Goal: Task Accomplishment & Management: Use online tool/utility

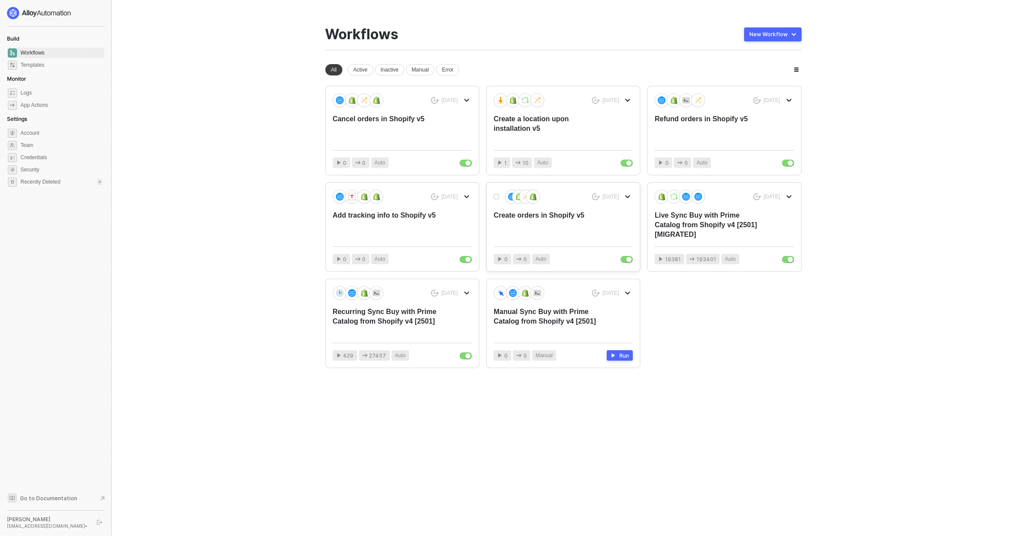
click at [589, 231] on div "Create orders in Shopify v5" at bounding box center [549, 225] width 111 height 29
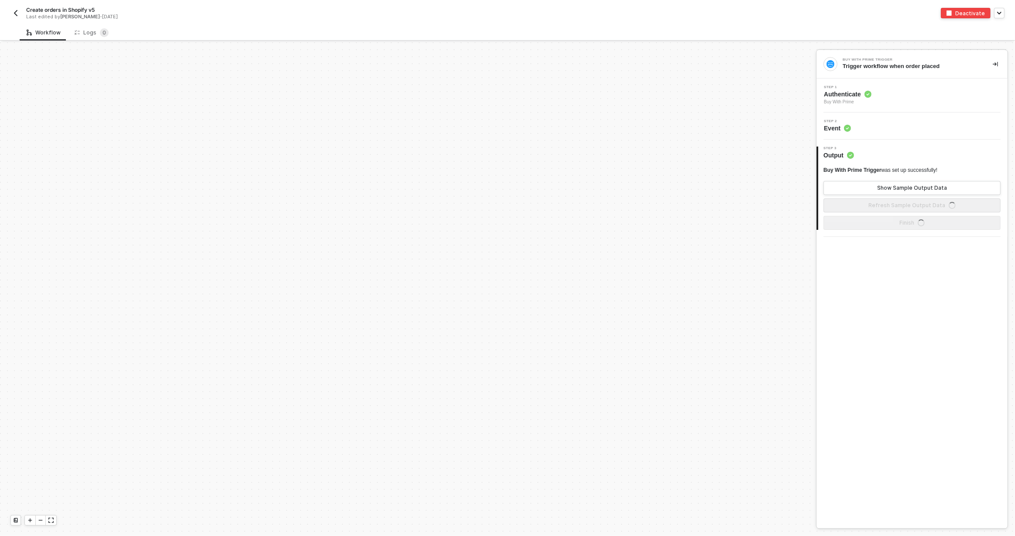
scroll to position [406, 0]
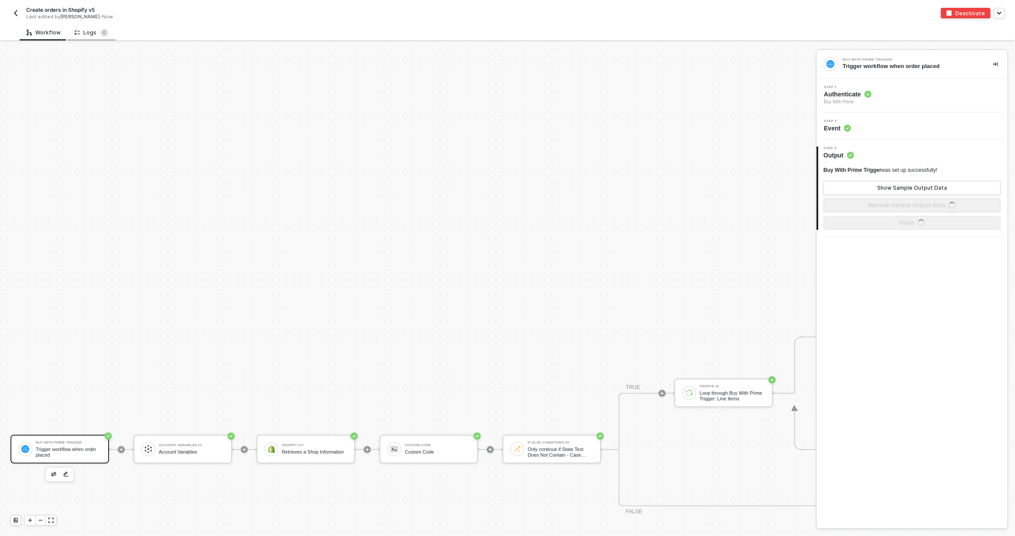
click at [99, 37] on div "Logs 0" at bounding box center [92, 32] width 48 height 16
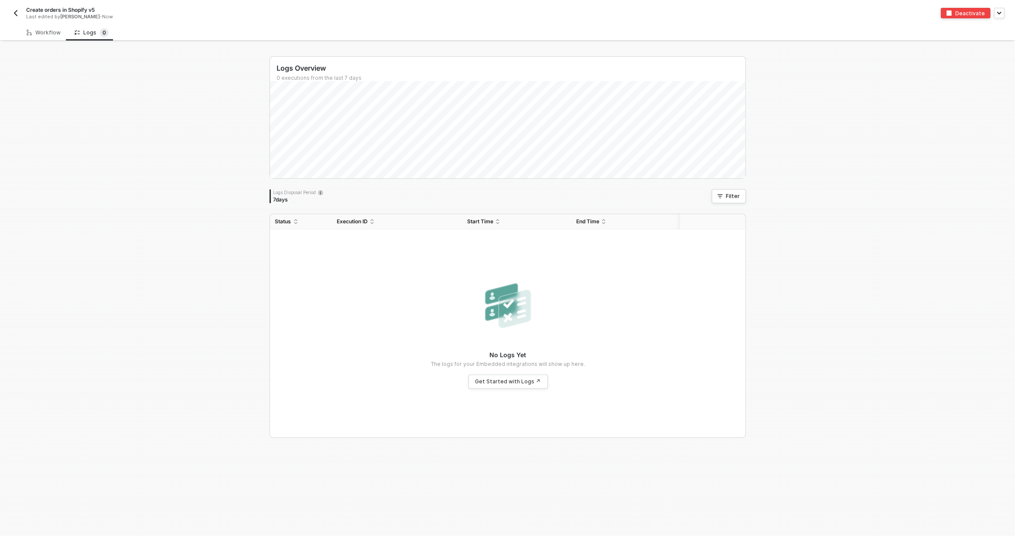
click at [19, 11] on img "button" at bounding box center [15, 13] width 7 height 7
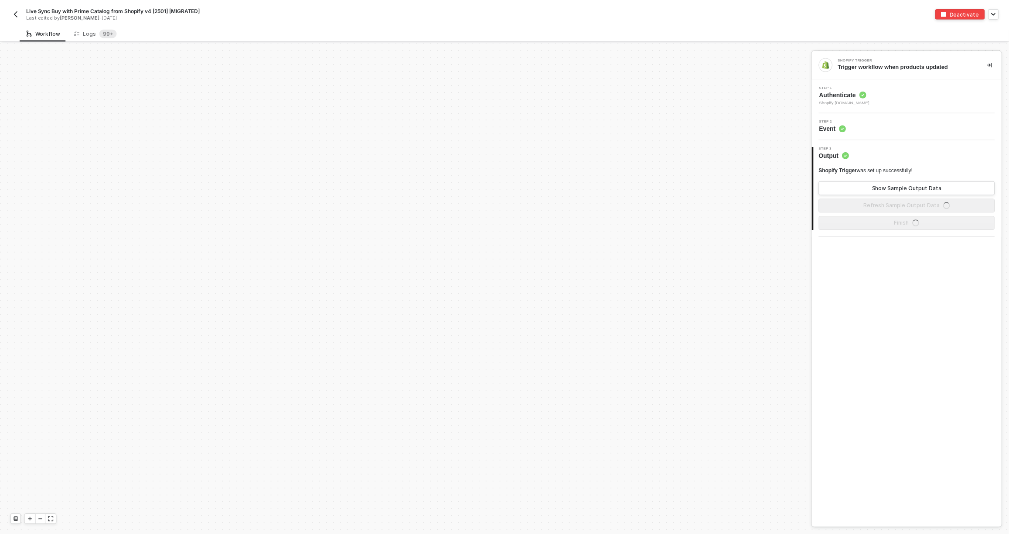
scroll to position [999, 0]
click at [86, 29] on div "Logs 99+" at bounding box center [96, 32] width 43 height 9
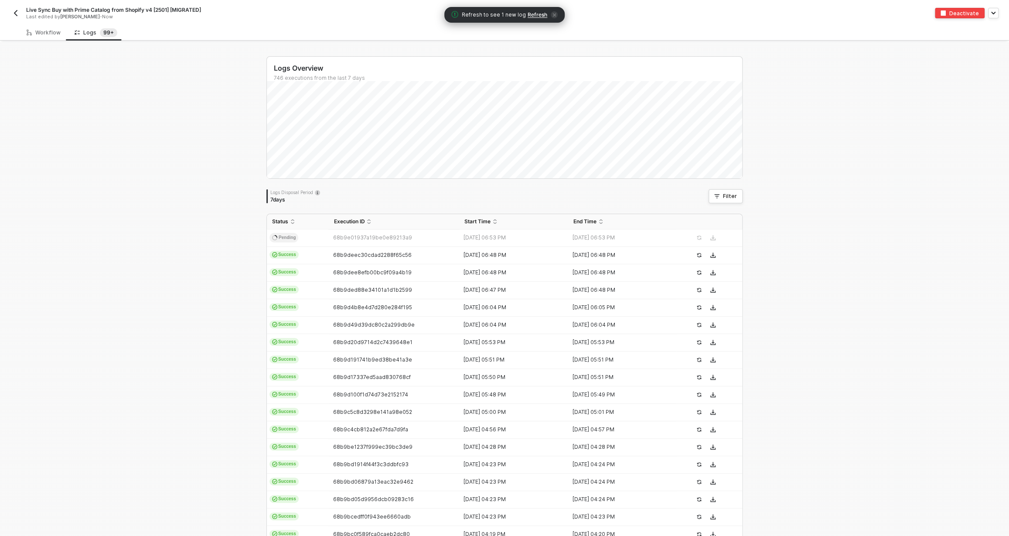
click at [17, 14] on img "button" at bounding box center [15, 13] width 7 height 7
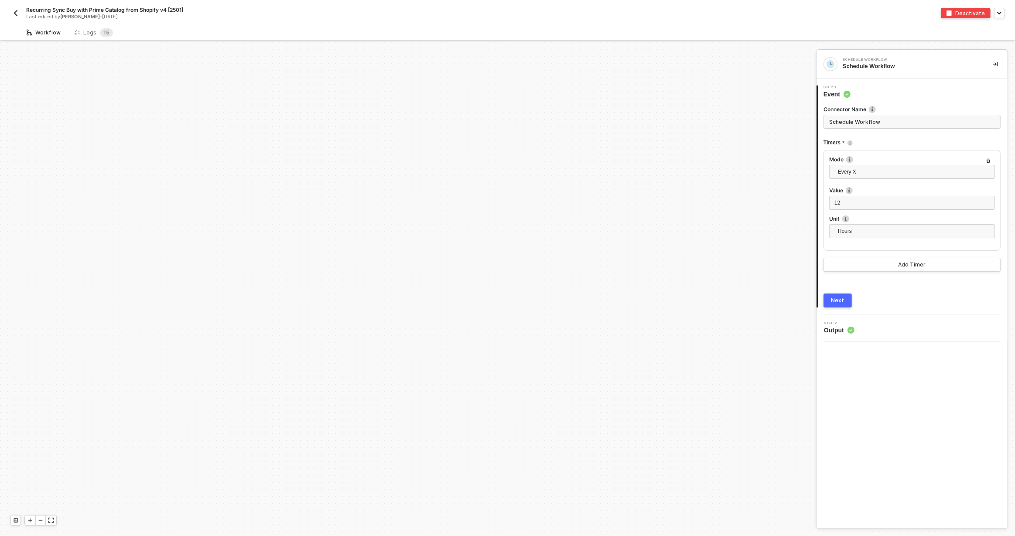
scroll to position [912, 0]
click at [100, 32] on sup "1 5" at bounding box center [106, 32] width 13 height 9
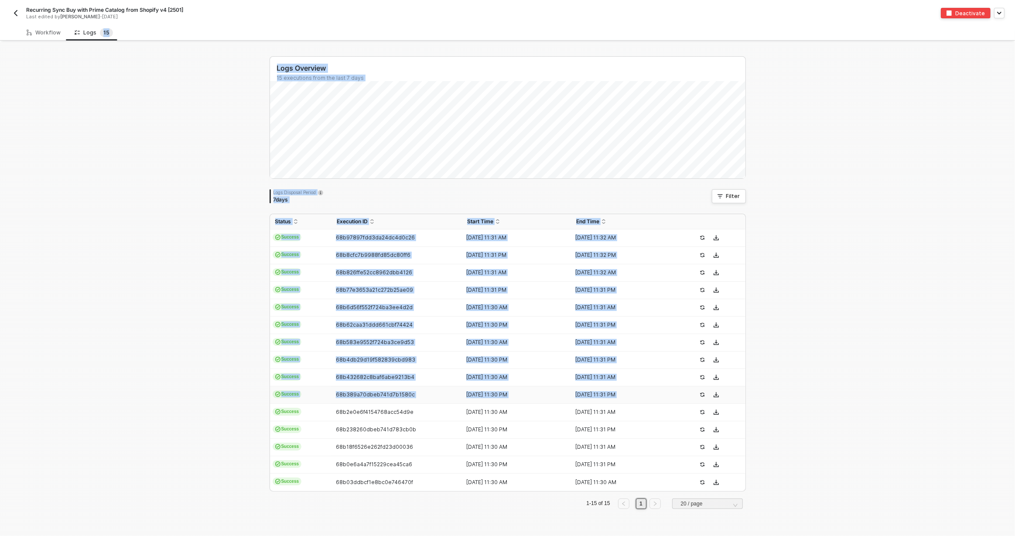
drag, startPoint x: 431, startPoint y: 228, endPoint x: 729, endPoint y: 389, distance: 338.8
click at [729, 389] on table "Status Execution ID Start Time End Time Success 68b97897fdd3da24dc4d0c26 04 Sep…" at bounding box center [507, 352] width 475 height 277
click at [16, 11] on img "button" at bounding box center [15, 13] width 7 height 7
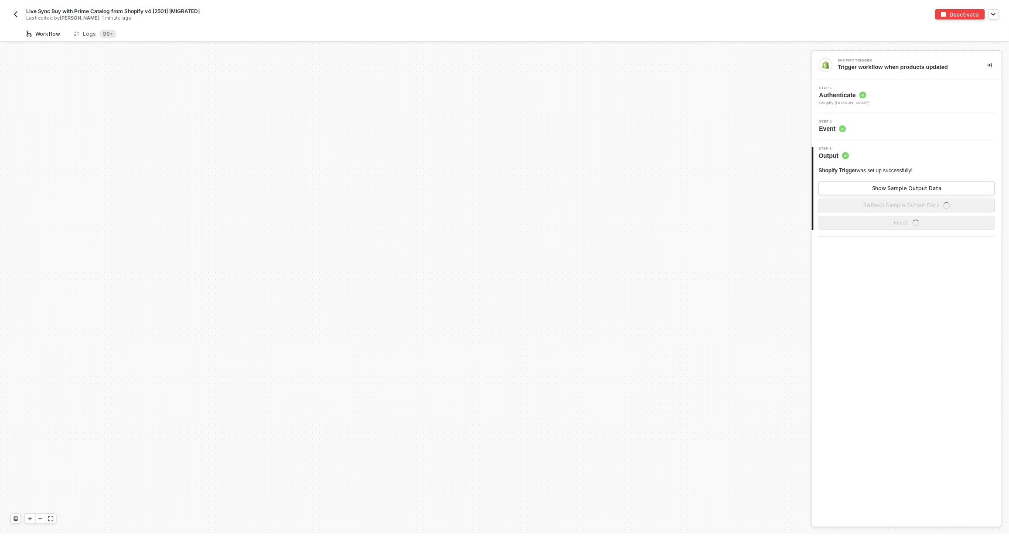
scroll to position [999, 0]
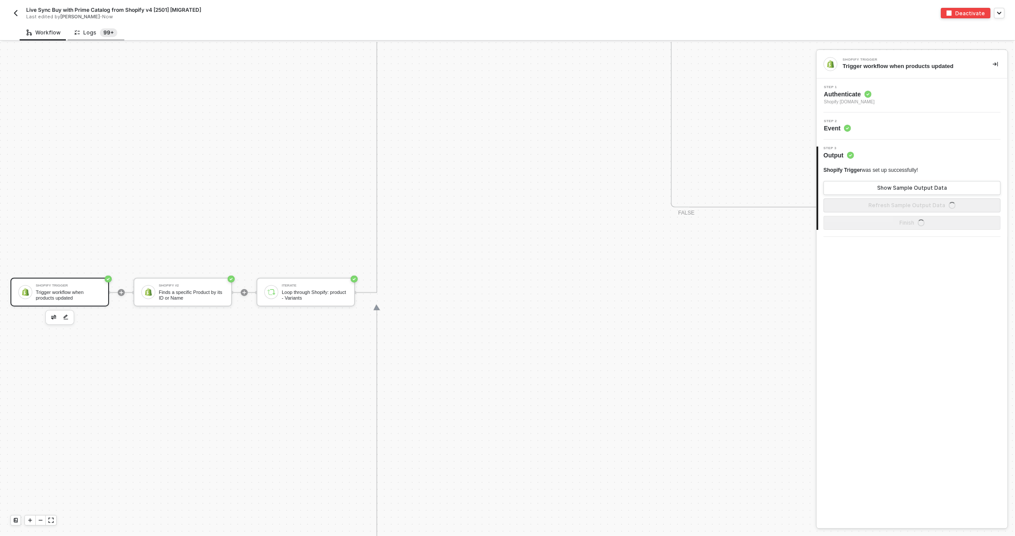
click at [100, 34] on sup "99+" at bounding box center [108, 32] width 17 height 9
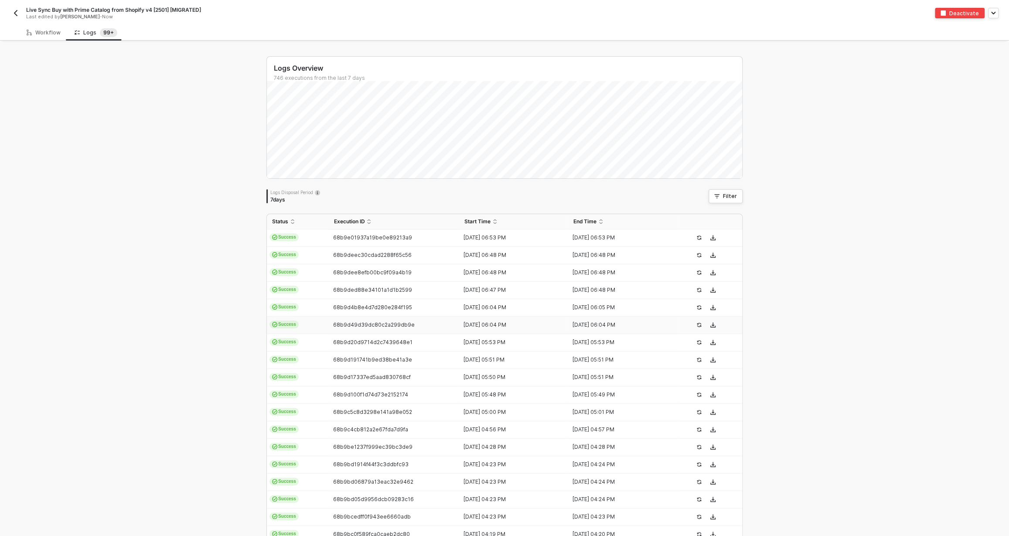
scroll to position [81, 0]
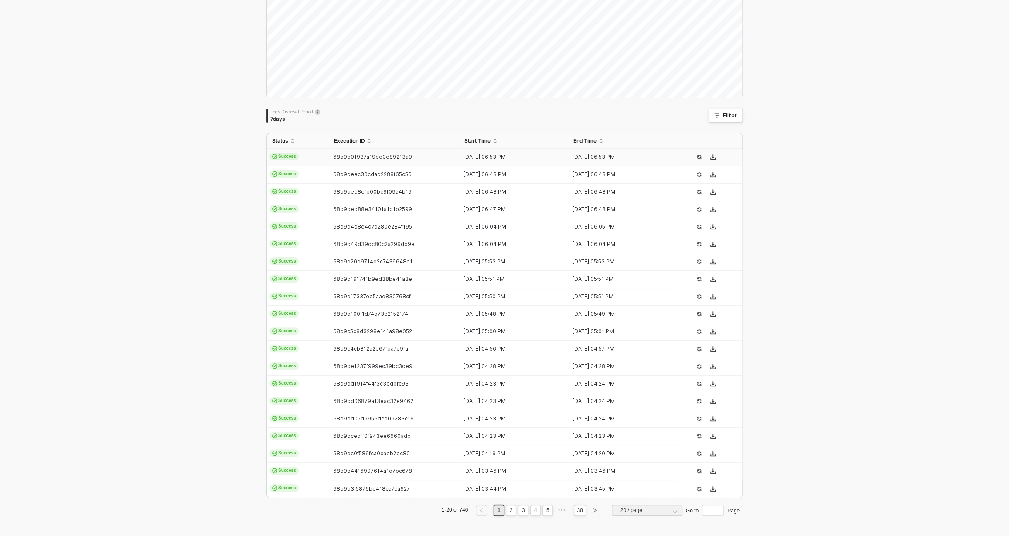
click at [334, 149] on td "68b9e01937a19be0e89213a9" at bounding box center [393, 157] width 131 height 17
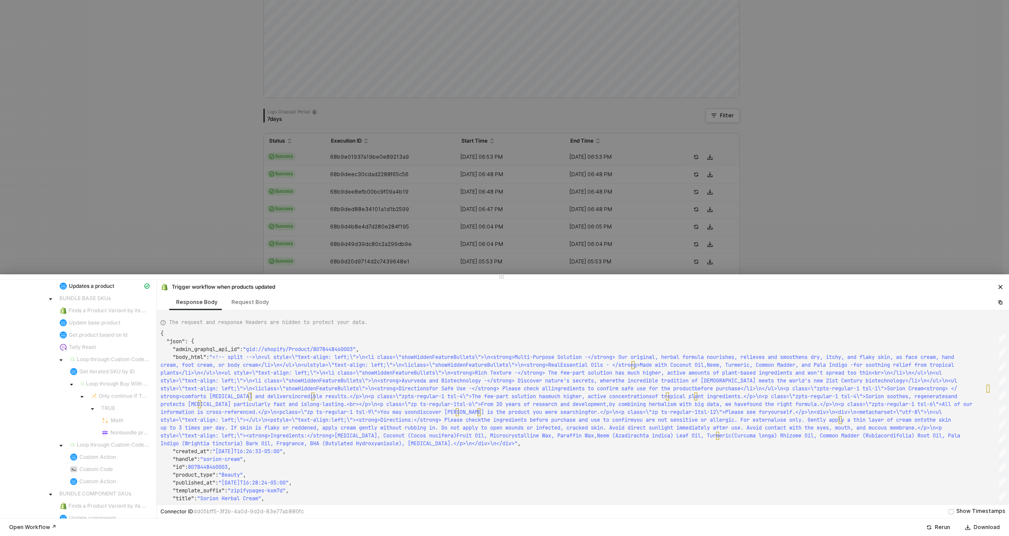
scroll to position [56, 0]
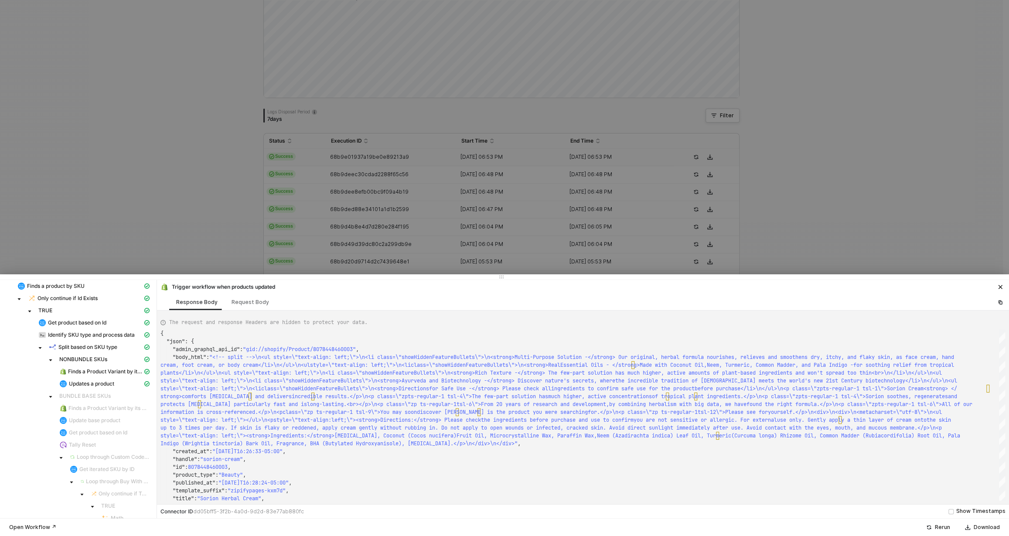
click at [181, 168] on div at bounding box center [504, 268] width 1009 height 536
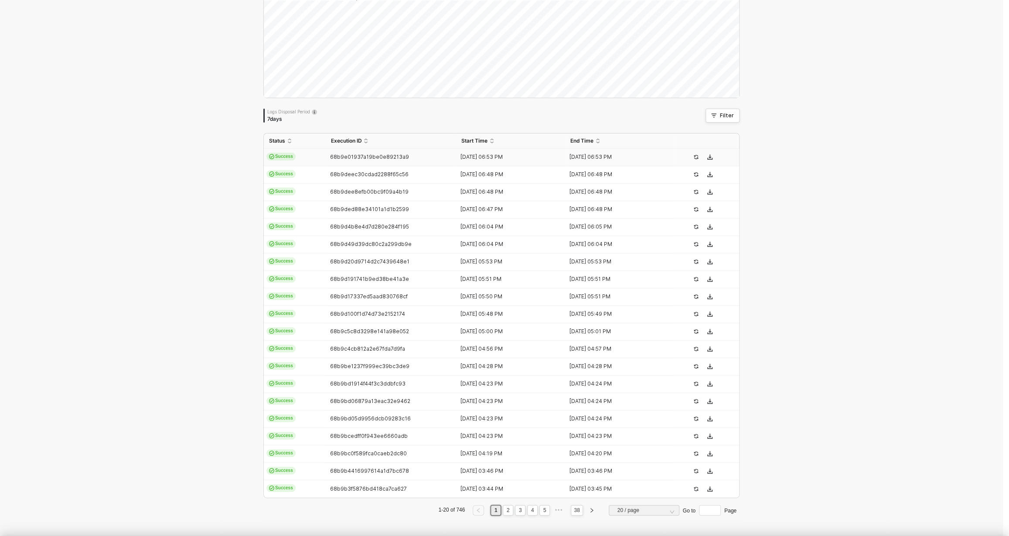
scroll to position [0, 0]
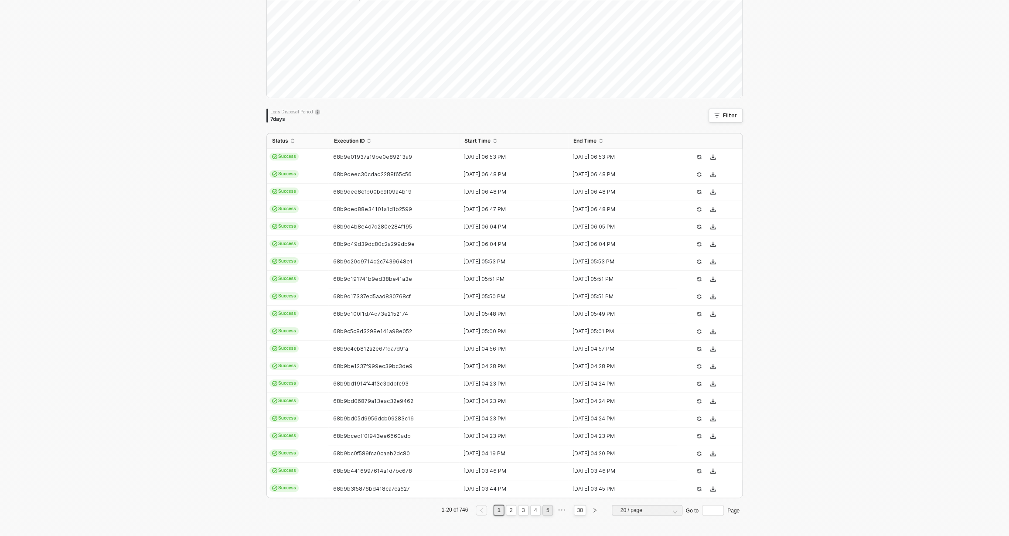
click at [544, 511] on link "5" at bounding box center [548, 510] width 8 height 10
click at [574, 509] on link "38" at bounding box center [579, 510] width 11 height 10
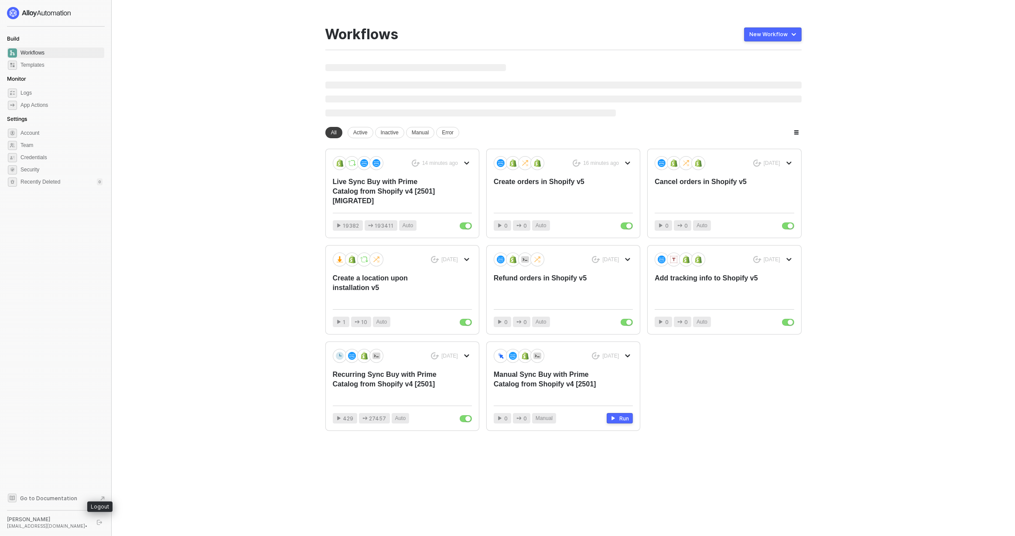
click at [98, 522] on icon "logout" at bounding box center [99, 522] width 5 height 5
